Goal: Transaction & Acquisition: Purchase product/service

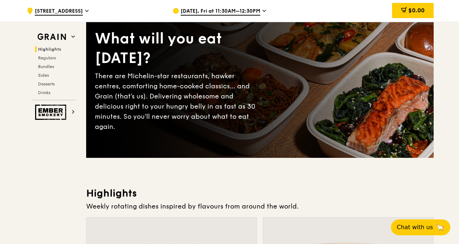
scroll to position [56, 0]
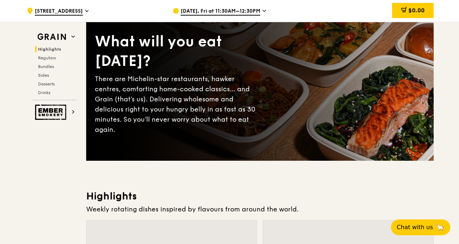
click at [244, 12] on span "[DATE], Fri at 11:30AM–12:30PM" at bounding box center [220, 12] width 80 height 8
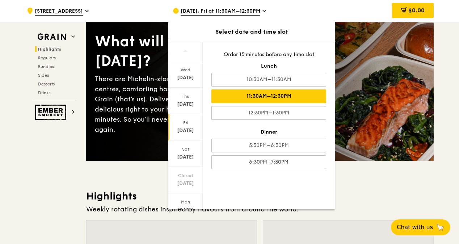
click at [254, 97] on div "11:30AM–12:30PM" at bounding box center [268, 96] width 115 height 14
click at [295, 98] on div "11:30AM–12:30PM" at bounding box center [268, 96] width 115 height 14
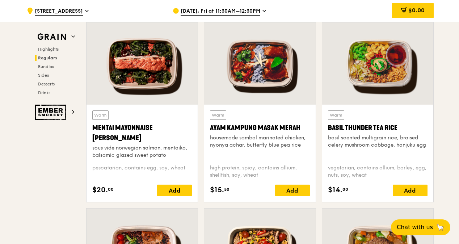
scroll to position [671, 0]
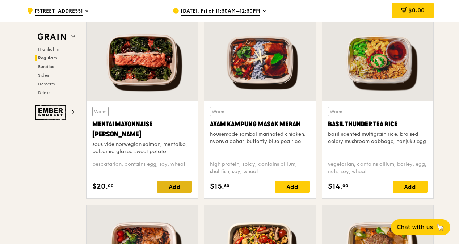
click at [174, 192] on div "Add" at bounding box center [174, 187] width 35 height 12
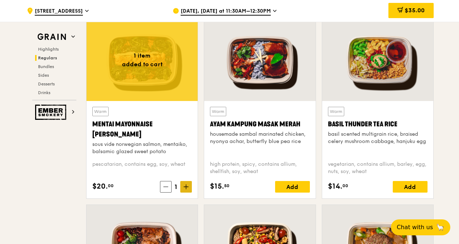
click at [188, 189] on icon at bounding box center [185, 186] width 5 height 5
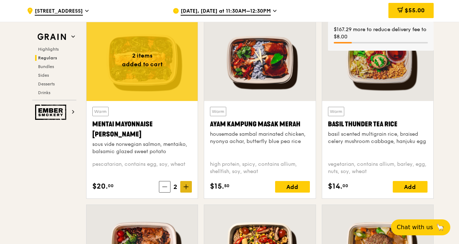
click at [188, 192] on span at bounding box center [186, 187] width 12 height 12
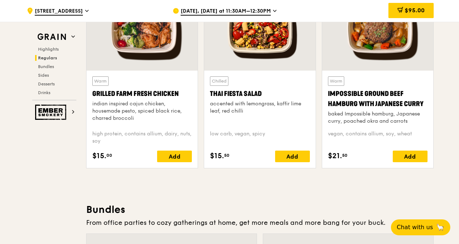
scroll to position [888, 0]
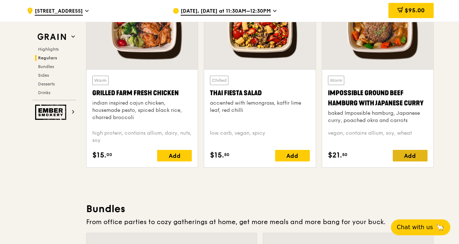
click at [409, 161] on div "Add" at bounding box center [409, 156] width 35 height 12
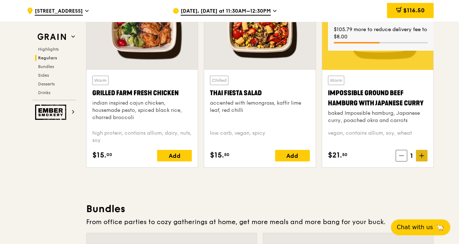
click at [421, 156] on icon at bounding box center [421, 156] width 4 height 0
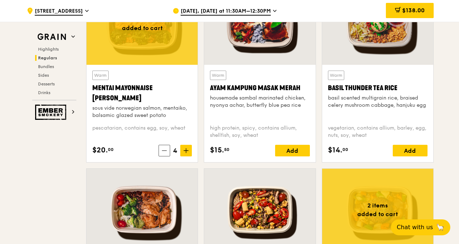
scroll to position [924, 0]
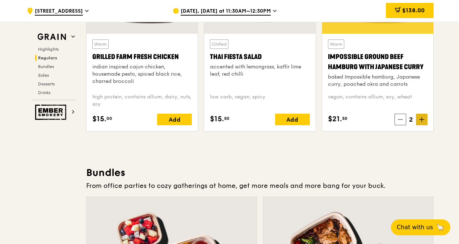
click at [423, 122] on icon at bounding box center [421, 119] width 5 height 5
click at [180, 125] on div "Add" at bounding box center [174, 120] width 35 height 12
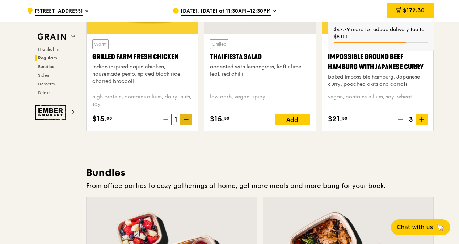
click at [187, 122] on icon at bounding box center [185, 119] width 5 height 5
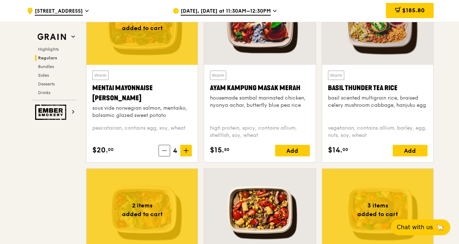
scroll to position [707, 0]
click at [188, 153] on icon at bounding box center [185, 150] width 5 height 5
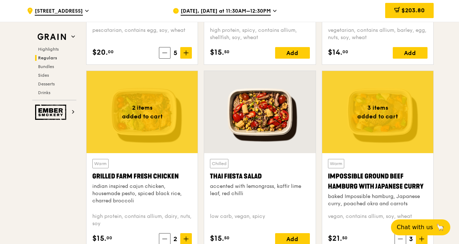
scroll to position [815, 0]
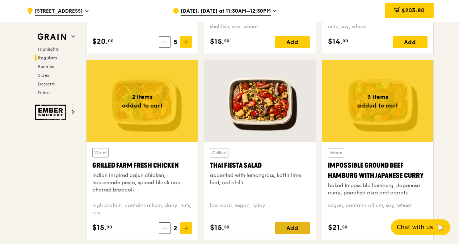
click at [294, 234] on div "Add" at bounding box center [292, 228] width 35 height 12
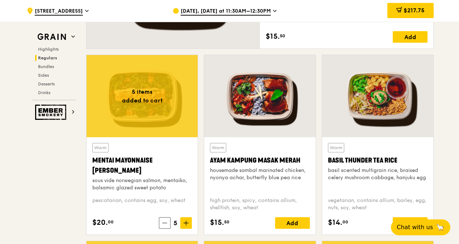
scroll to position [671, 0]
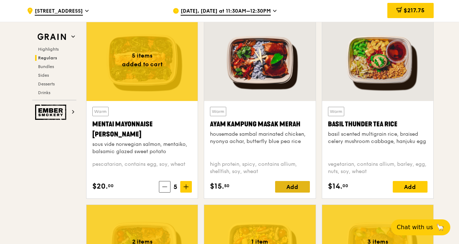
click at [284, 192] on div "Add" at bounding box center [292, 187] width 35 height 12
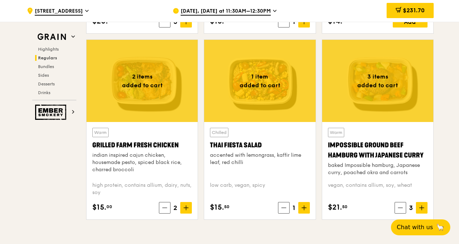
scroll to position [851, 0]
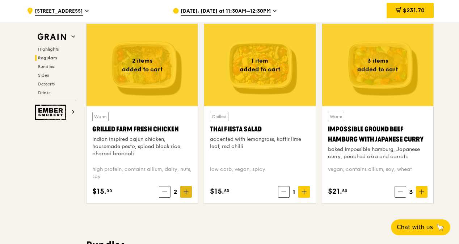
click at [186, 194] on icon at bounding box center [186, 192] width 0 height 4
click at [166, 194] on icon at bounding box center [164, 191] width 5 height 5
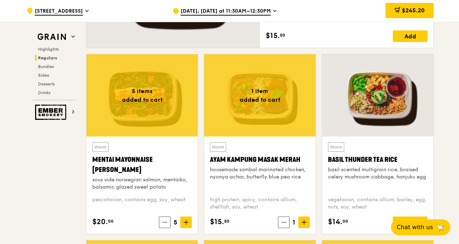
scroll to position [671, 0]
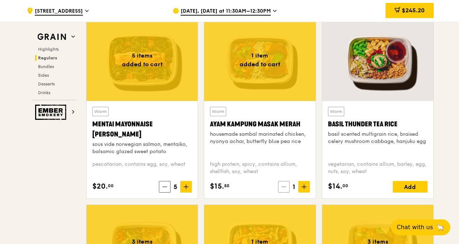
click at [281, 192] on span at bounding box center [284, 187] width 12 height 12
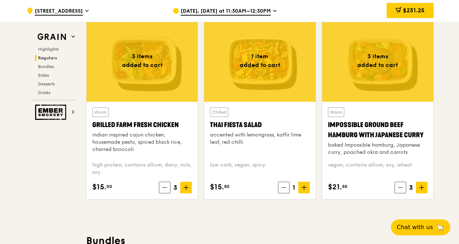
scroll to position [851, 0]
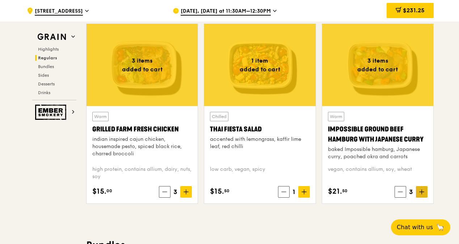
click at [423, 197] on span at bounding box center [422, 192] width 12 height 12
click at [186, 194] on icon at bounding box center [185, 191] width 5 height 5
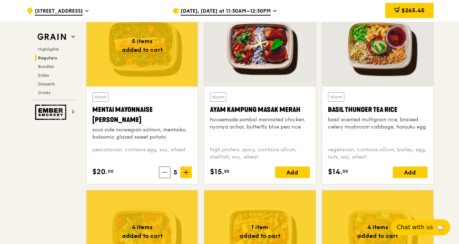
scroll to position [671, 0]
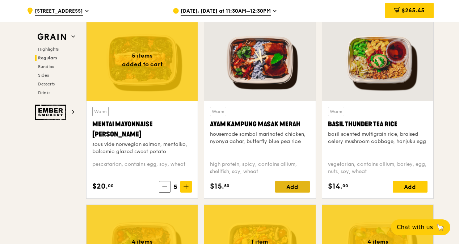
click at [287, 192] on div "Add" at bounding box center [292, 187] width 35 height 12
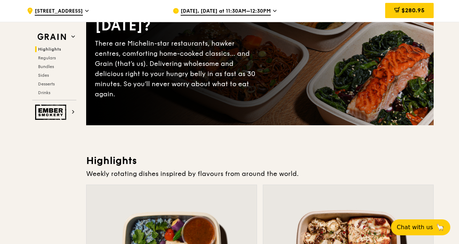
scroll to position [0, 0]
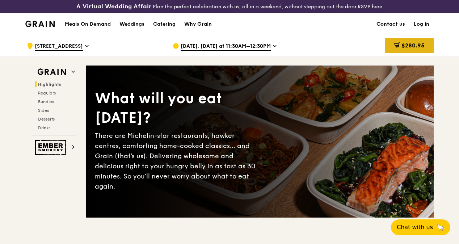
click at [392, 52] on div "$280.95" at bounding box center [409, 45] width 48 height 15
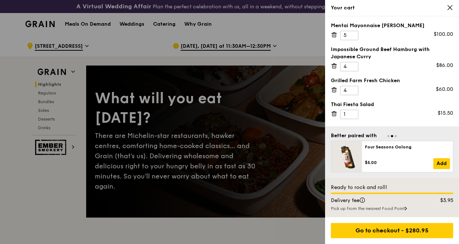
click at [304, 56] on div at bounding box center [229, 122] width 459 height 244
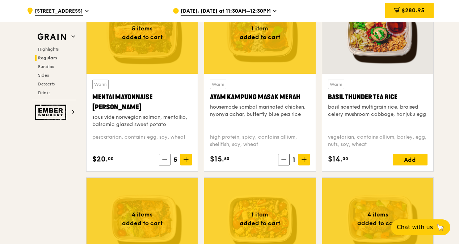
scroll to position [579, 0]
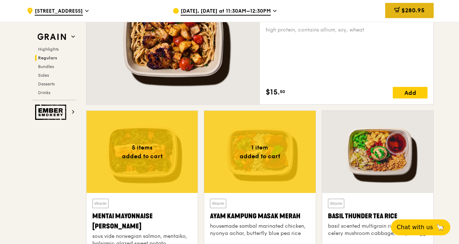
click at [410, 8] on span "$280.95" at bounding box center [412, 10] width 23 height 7
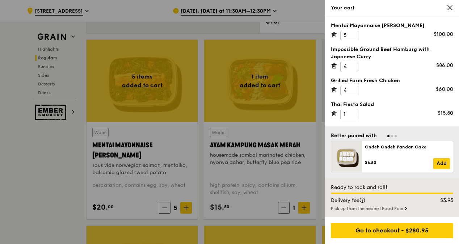
scroll to position [651, 0]
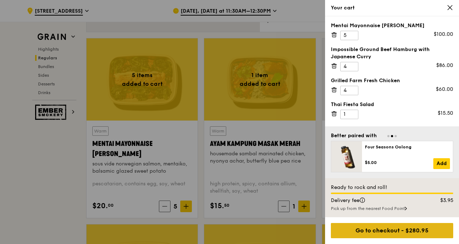
click at [383, 234] on div "Go to checkout - $280.95" at bounding box center [392, 230] width 122 height 15
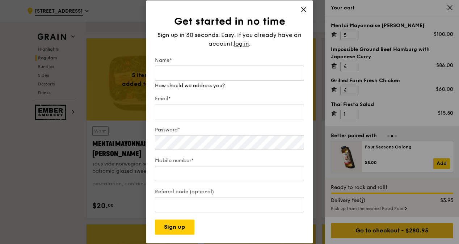
type input "[PERSON_NAME]"
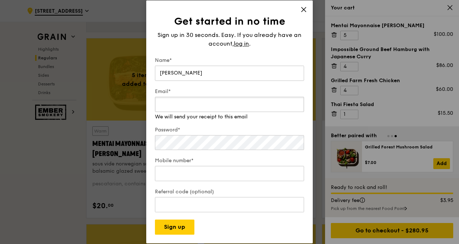
click at [184, 108] on input "Email*" at bounding box center [229, 104] width 149 height 15
type input "[PERSON_NAME][EMAIL_ADDRESS][DOMAIN_NAME]"
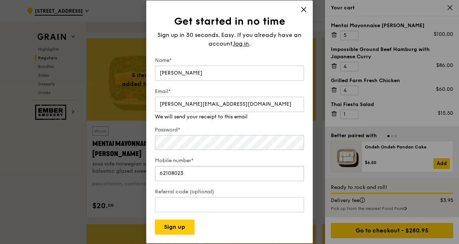
click at [190, 176] on div "Mobile number* [PHONE_NUMBER]" at bounding box center [229, 169] width 149 height 25
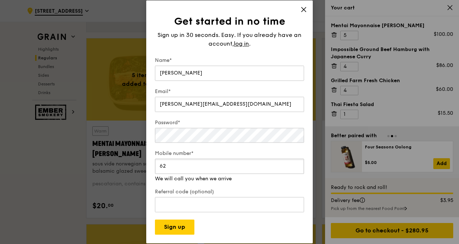
type input "6"
type input "97111939"
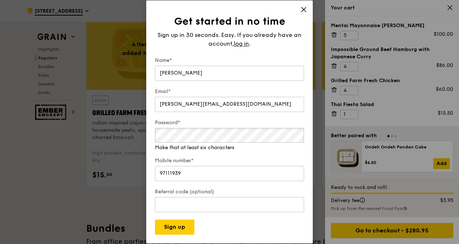
scroll to position [868, 0]
click at [174, 226] on button "Sign up" at bounding box center [174, 227] width 39 height 15
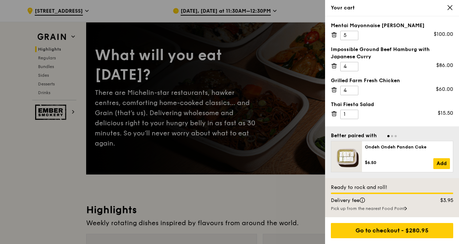
scroll to position [0, 0]
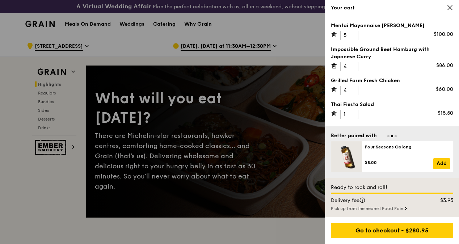
click at [297, 63] on div at bounding box center [229, 122] width 459 height 244
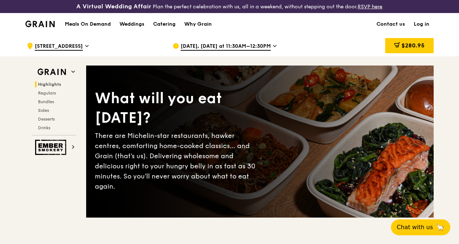
click at [426, 30] on link "Log in" at bounding box center [421, 24] width 24 height 22
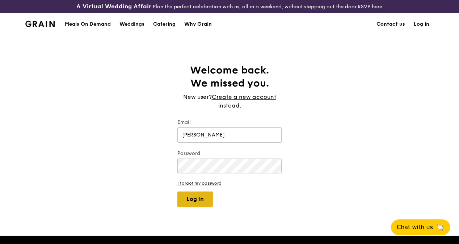
click at [200, 205] on button "Log in" at bounding box center [194, 198] width 35 height 15
type input "R"
click at [245, 141] on input "[PERSON_NAME]" at bounding box center [229, 134] width 104 height 15
type input "R"
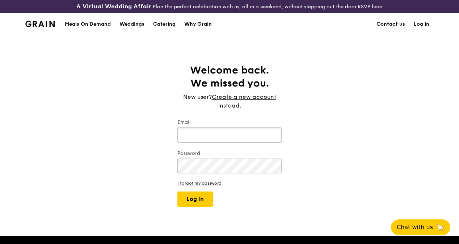
type input "E"
type input "[PERSON_NAME][EMAIL_ADDRESS][DOMAIN_NAME]"
click at [185, 207] on button "Log in" at bounding box center [194, 198] width 35 height 15
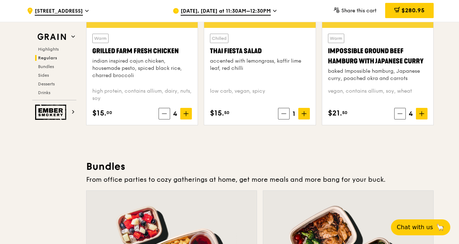
scroll to position [976, 0]
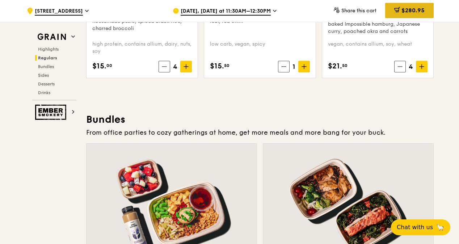
click at [404, 13] on span "$280.95" at bounding box center [412, 10] width 23 height 7
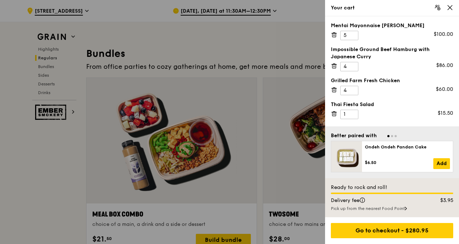
scroll to position [1049, 0]
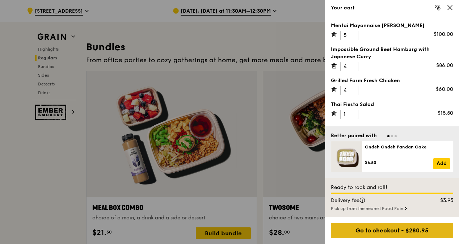
click at [413, 229] on div "Go to checkout - $280.95" at bounding box center [392, 230] width 122 height 15
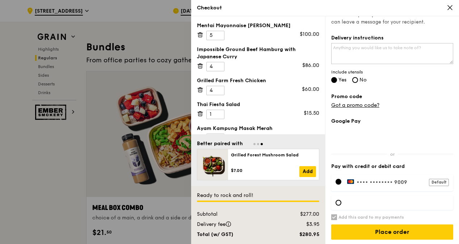
scroll to position [193, 0]
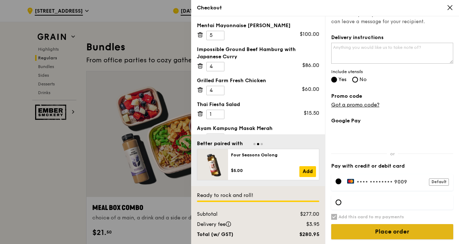
click at [407, 231] on input "Place order" at bounding box center [392, 231] width 122 height 15
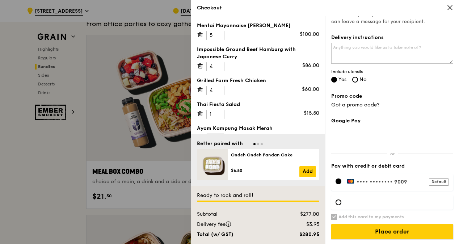
scroll to position [0, 0]
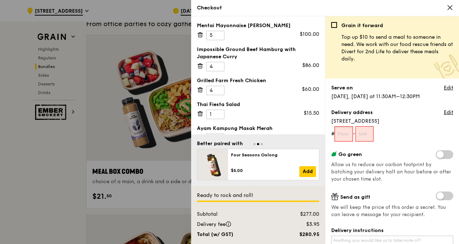
click at [344, 136] on input "text" at bounding box center [343, 133] width 18 height 15
click at [443, 112] on link "Edit" at bounding box center [447, 112] width 9 height 7
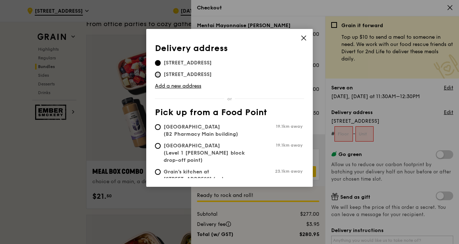
click at [159, 75] on input "[STREET_ADDRESS]" at bounding box center [158, 75] width 6 height 6
radio input "true"
type input "01"
click at [420, 116] on div "Delivery address Pick up from a Food Point Delivery address [STREET_ADDRESS] [S…" at bounding box center [229, 122] width 459 height 244
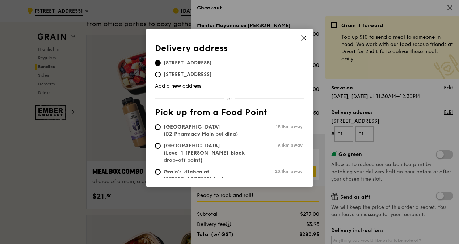
click at [306, 40] on icon at bounding box center [303, 38] width 7 height 7
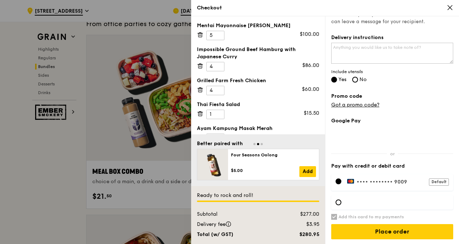
scroll to position [1266, 0]
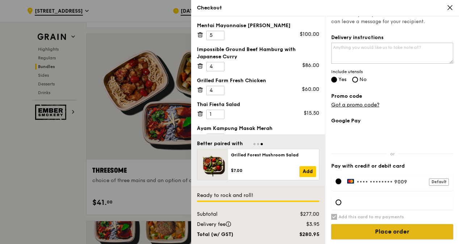
click at [407, 231] on input "Place order" at bounding box center [392, 231] width 122 height 15
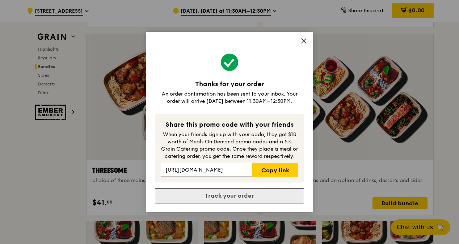
click at [224, 198] on link "Track your order" at bounding box center [229, 195] width 149 height 15
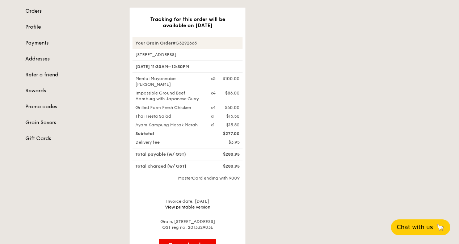
scroll to position [72, 0]
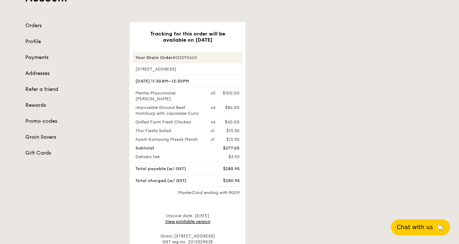
click at [200, 224] on link "View printable version" at bounding box center [187, 221] width 45 height 5
